Goal: Task Accomplishment & Management: Use online tool/utility

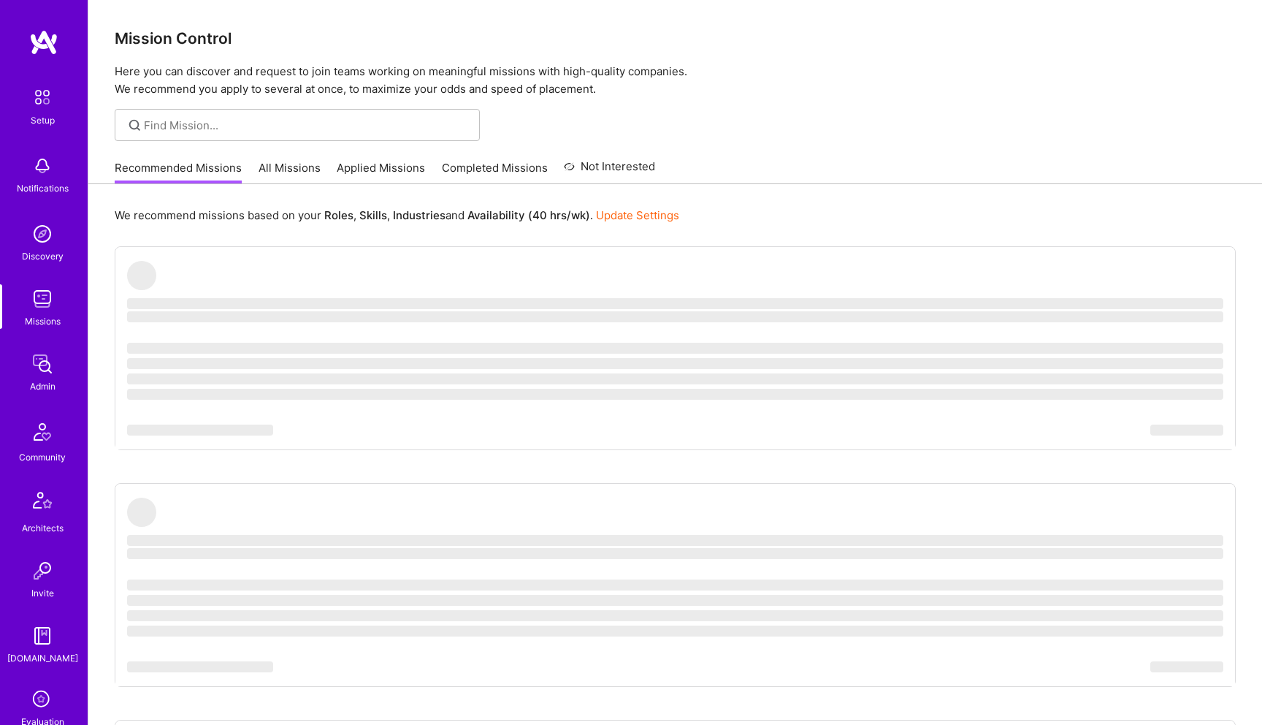
scroll to position [213, 0]
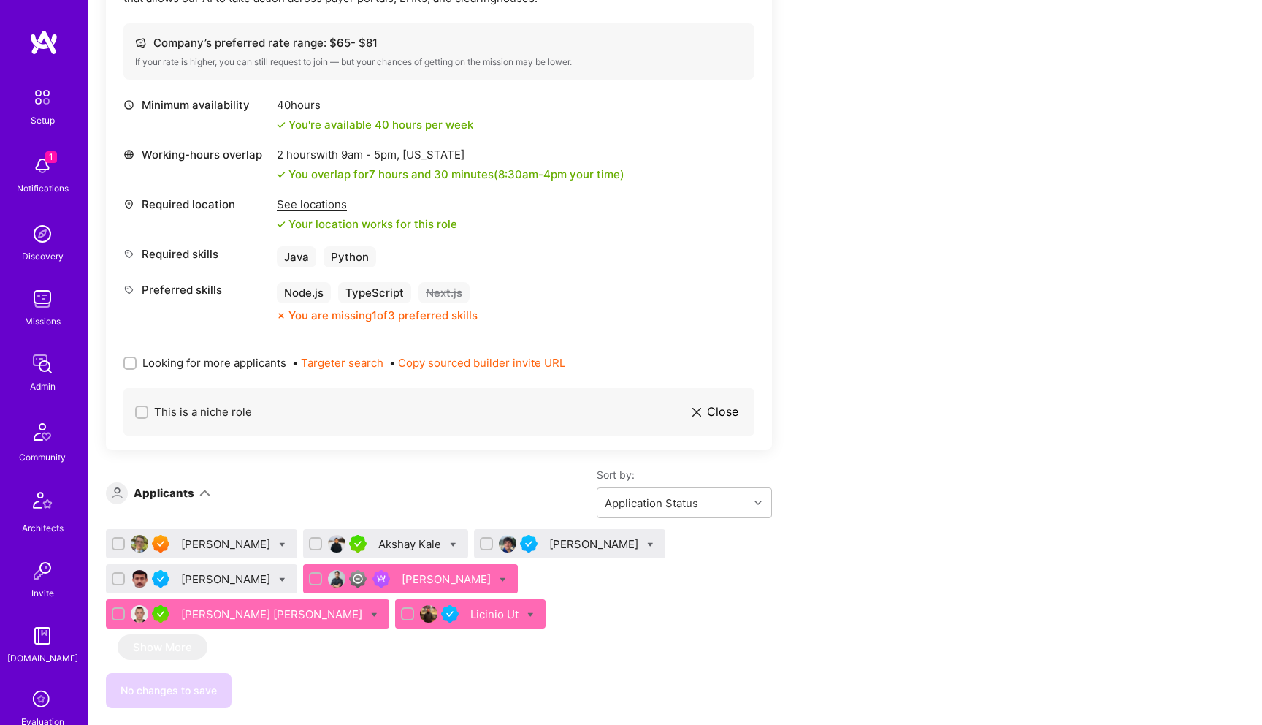
scroll to position [541, 0]
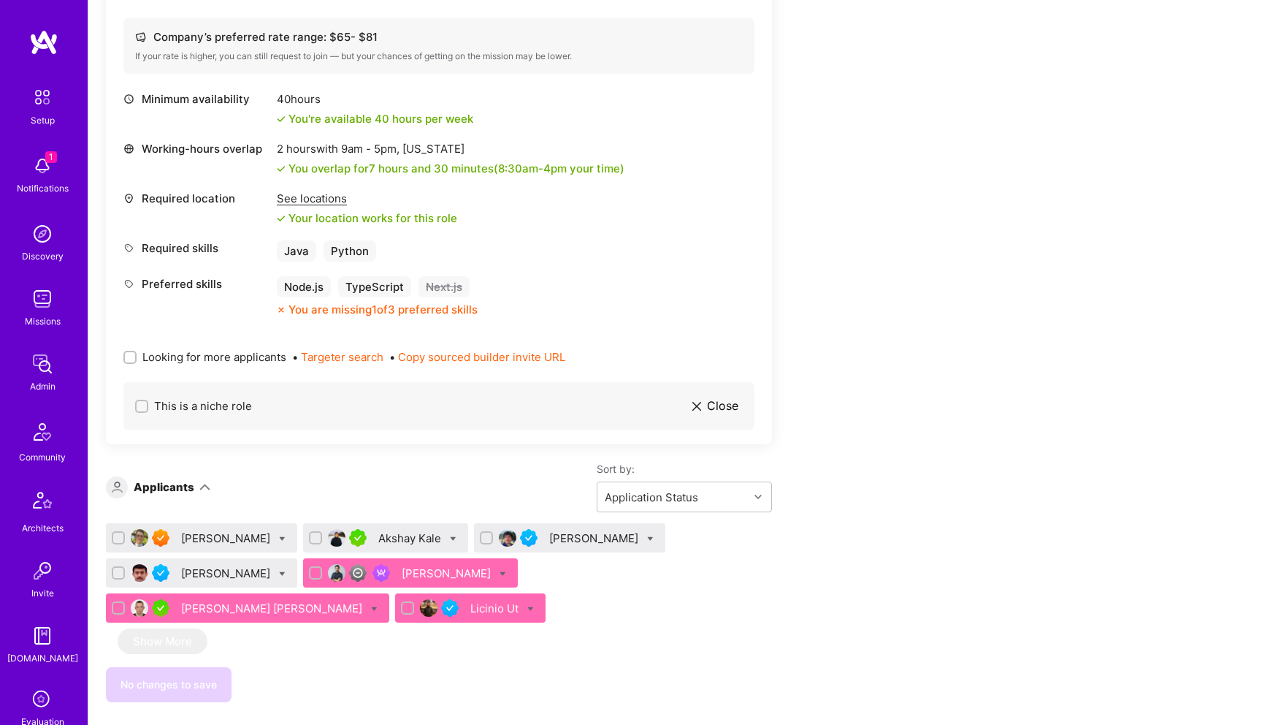
click at [527, 606] on icon at bounding box center [530, 609] width 7 height 7
checkbox input "true"
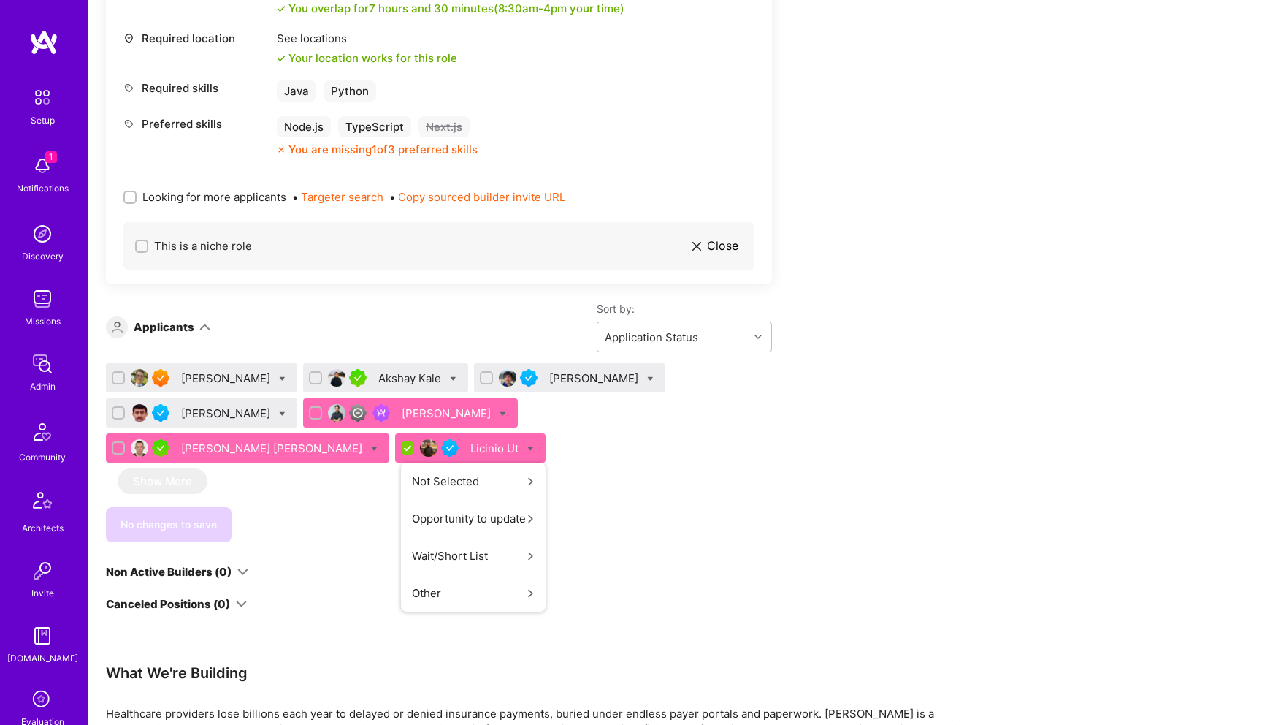
scroll to position [716, 0]
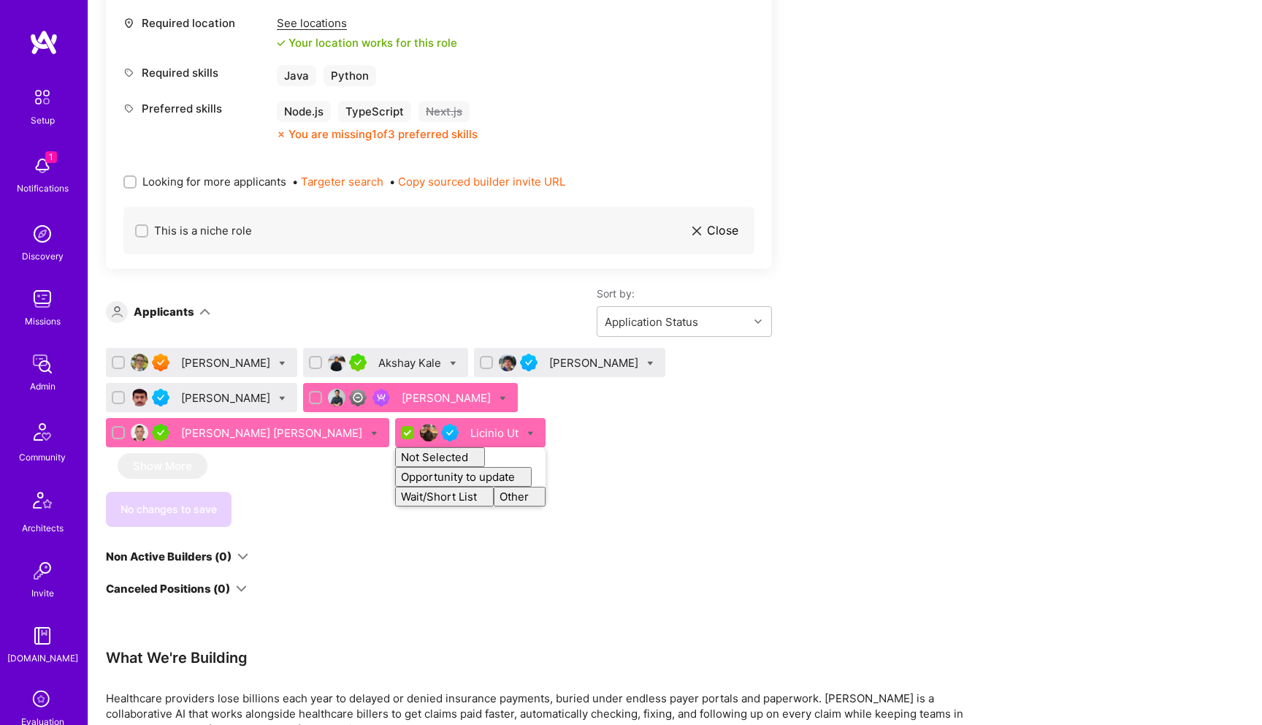
click at [279, 357] on div at bounding box center [282, 362] width 7 height 15
click at [418, 368] on div "Akshay Kale" at bounding box center [385, 362] width 165 height 29
click at [120, 361] on input "checkbox" at bounding box center [119, 363] width 13 height 13
checkbox input "false"
click at [403, 433] on input "checkbox" at bounding box center [409, 433] width 13 height 13
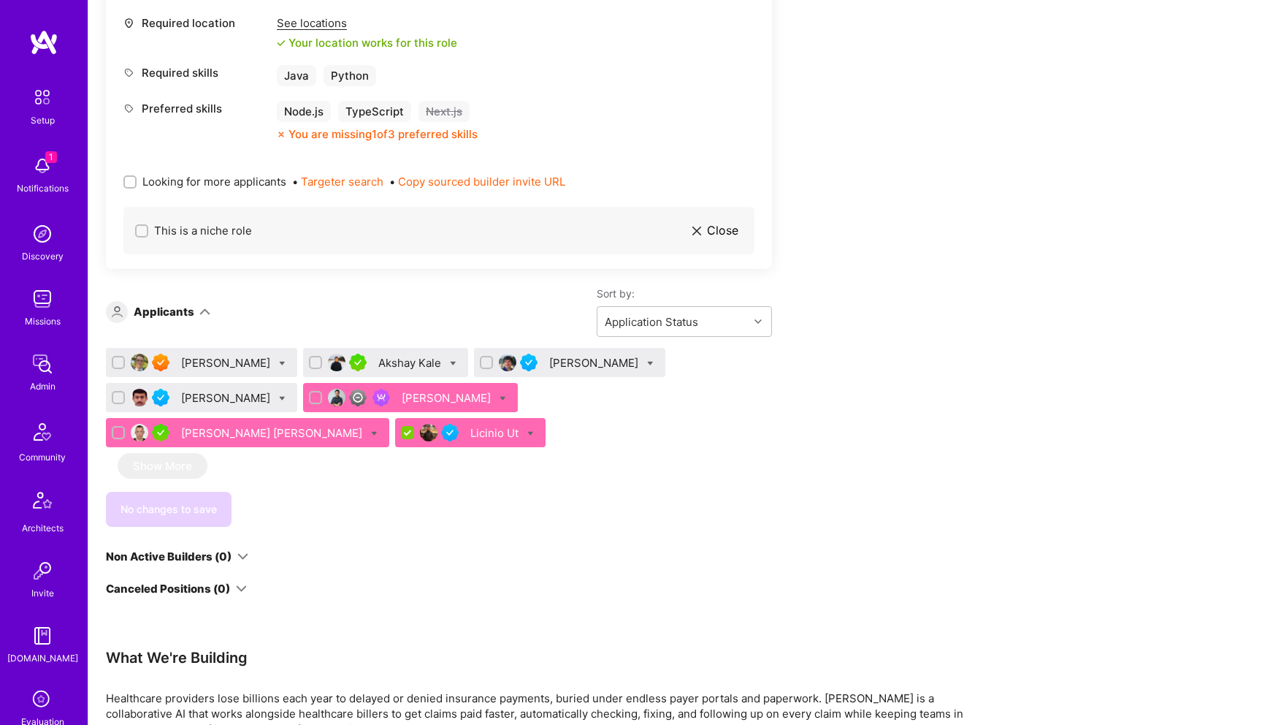
checkbox input "false"
click at [647, 361] on icon at bounding box center [650, 363] width 7 height 7
checkbox input "true"
click at [427, 362] on div "Akshay Kale" at bounding box center [385, 362] width 165 height 29
click at [419, 362] on div "Akshay Kale" at bounding box center [385, 362] width 165 height 29
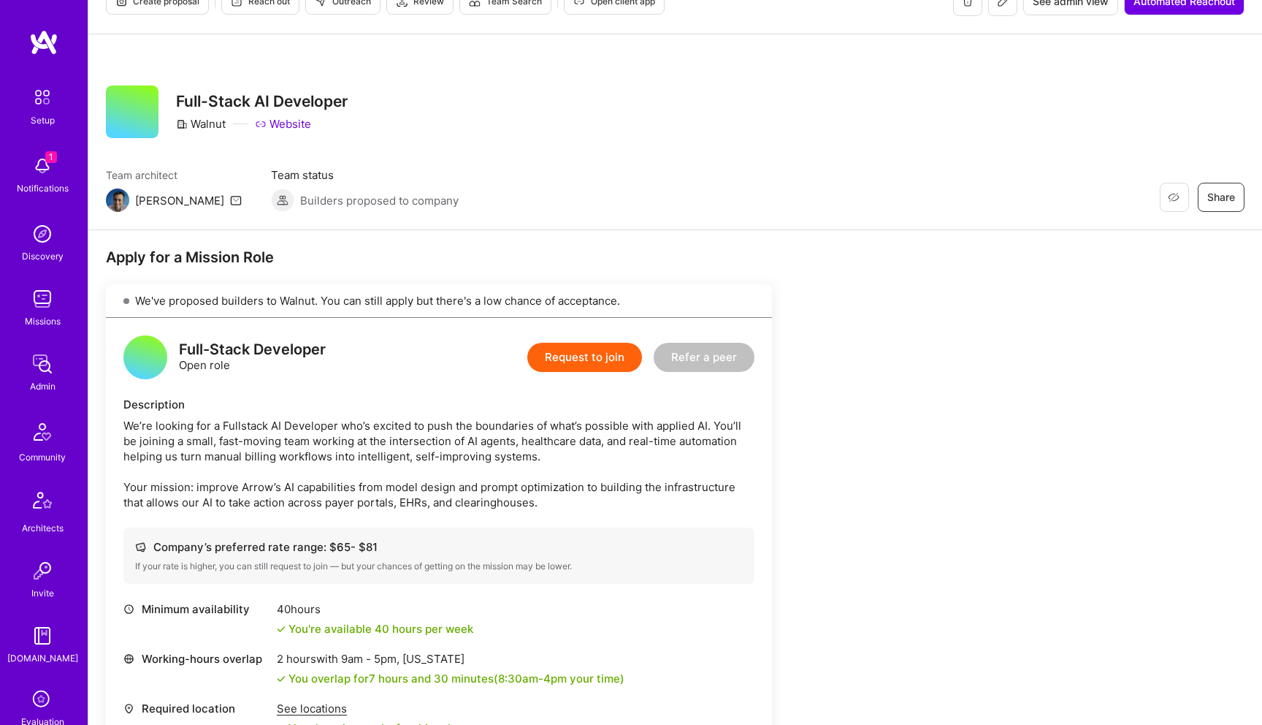
scroll to position [0, 0]
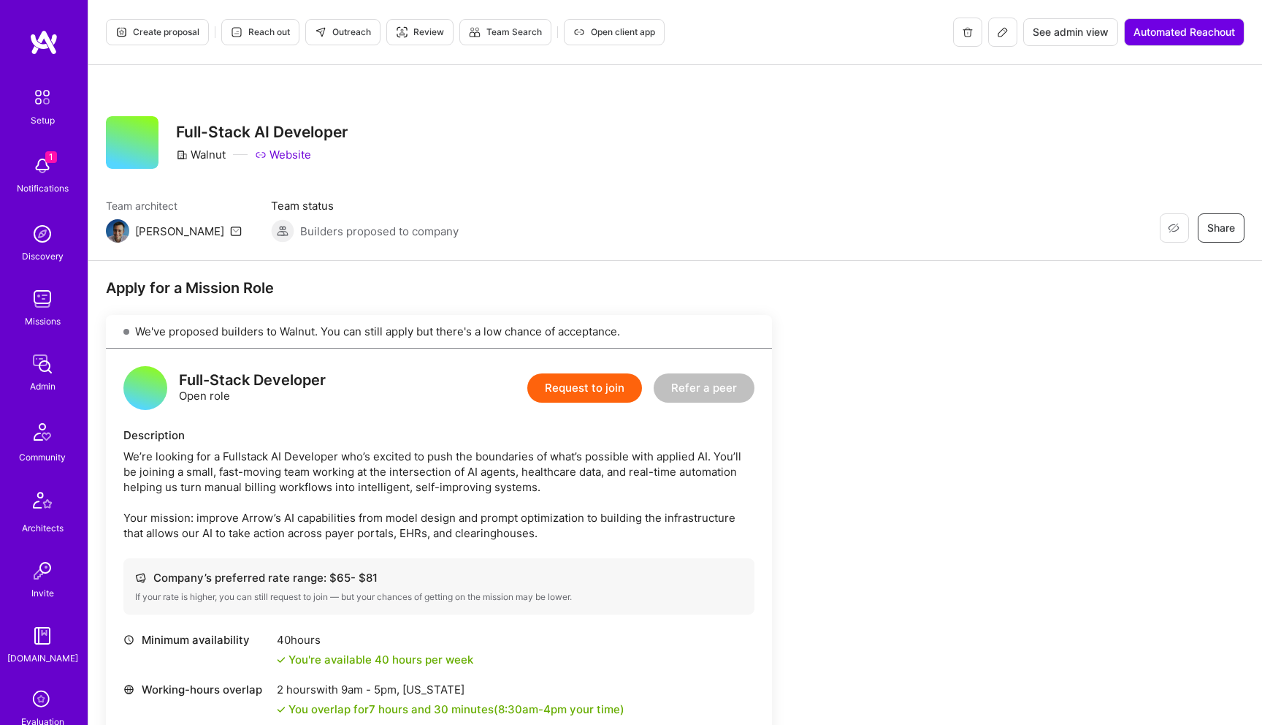
click at [163, 31] on span "Create proposal" at bounding box center [157, 32] width 84 height 13
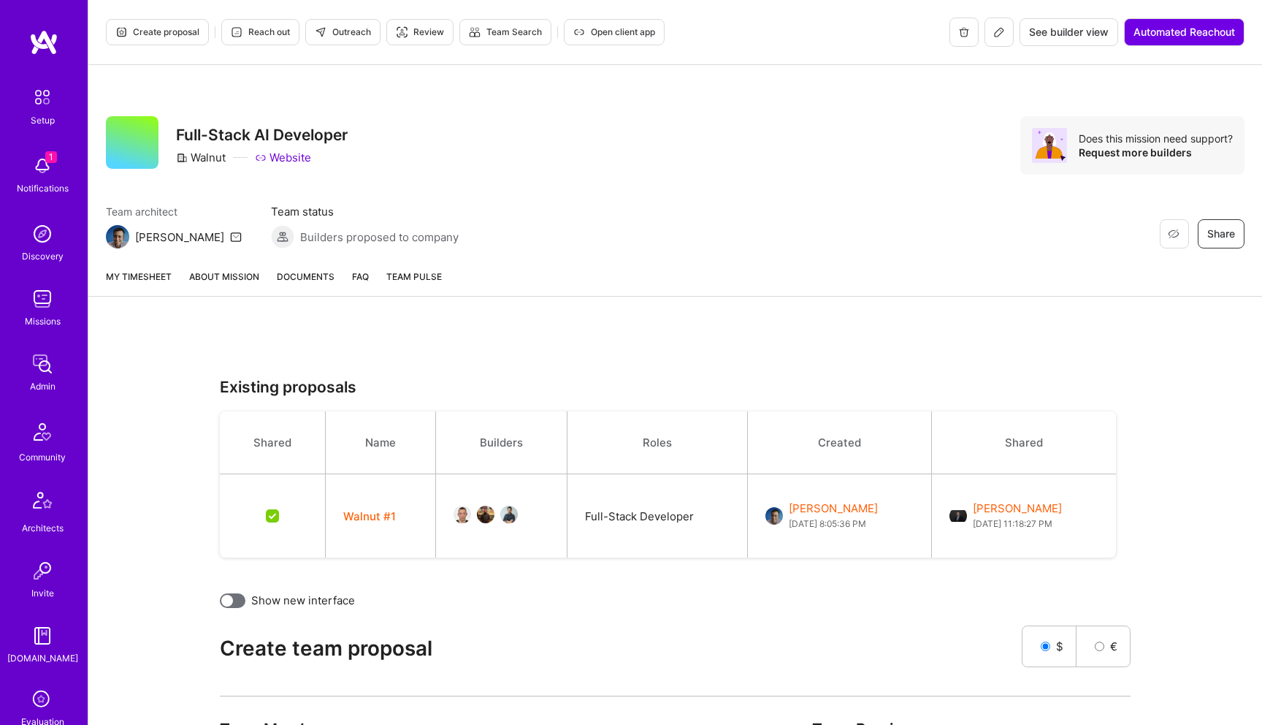
click at [371, 516] on button "Walnut #1" at bounding box center [369, 515] width 53 height 15
